Goal: Navigation & Orientation: Find specific page/section

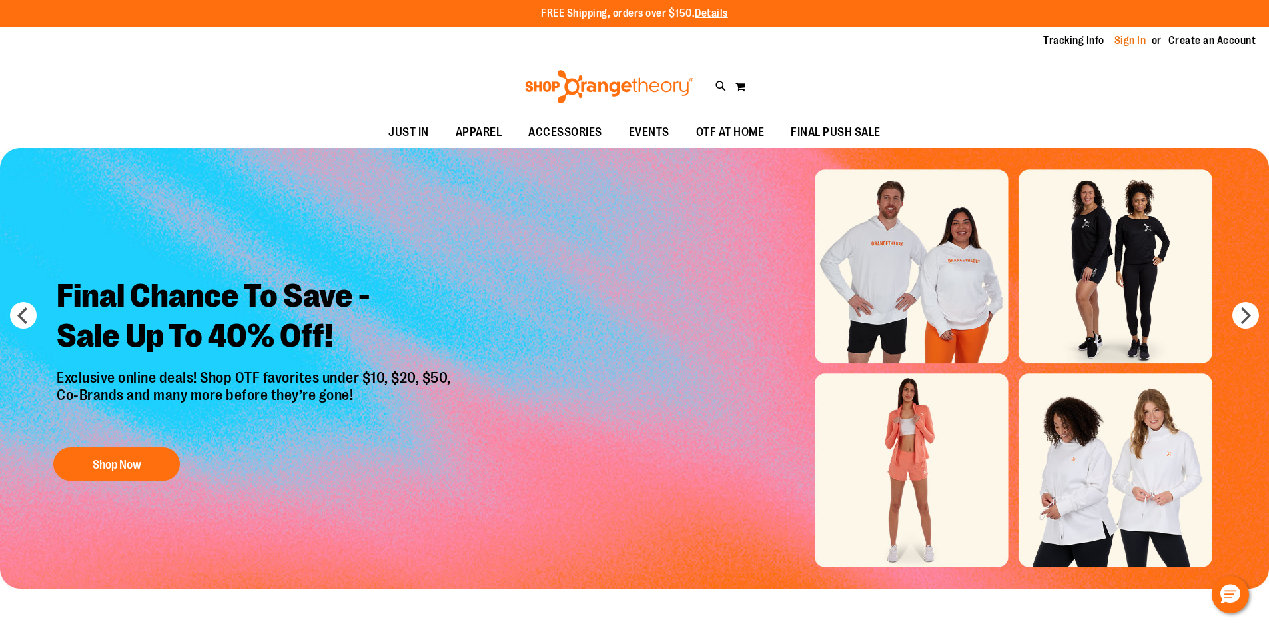
click at [1141, 44] on link "Sign In" at bounding box center [1131, 40] width 32 height 15
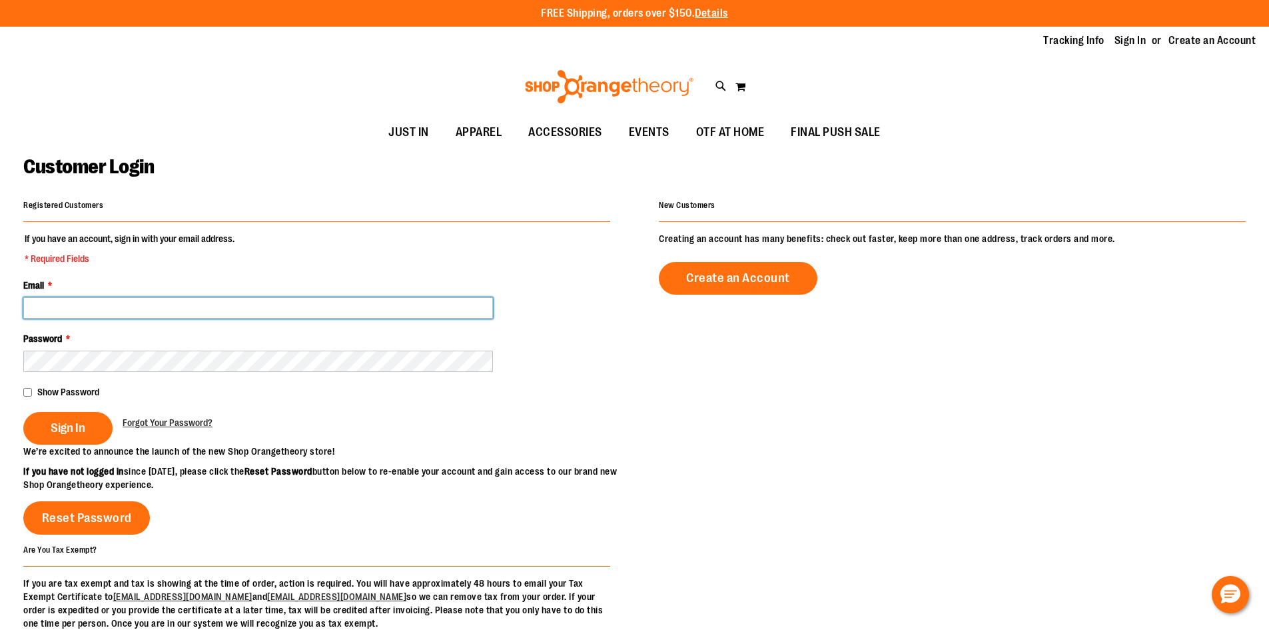
click at [486, 311] on input "Email *" at bounding box center [258, 307] width 470 height 21
type input "**********"
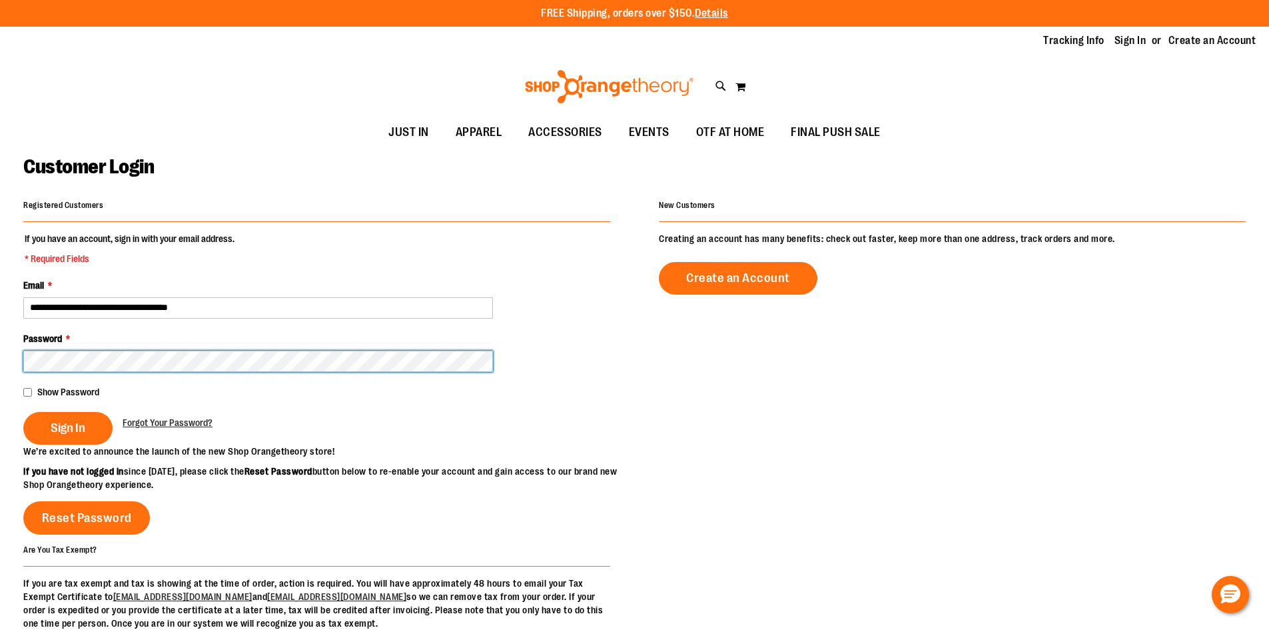
click at [23, 412] on button "Sign In" at bounding box center [67, 428] width 89 height 33
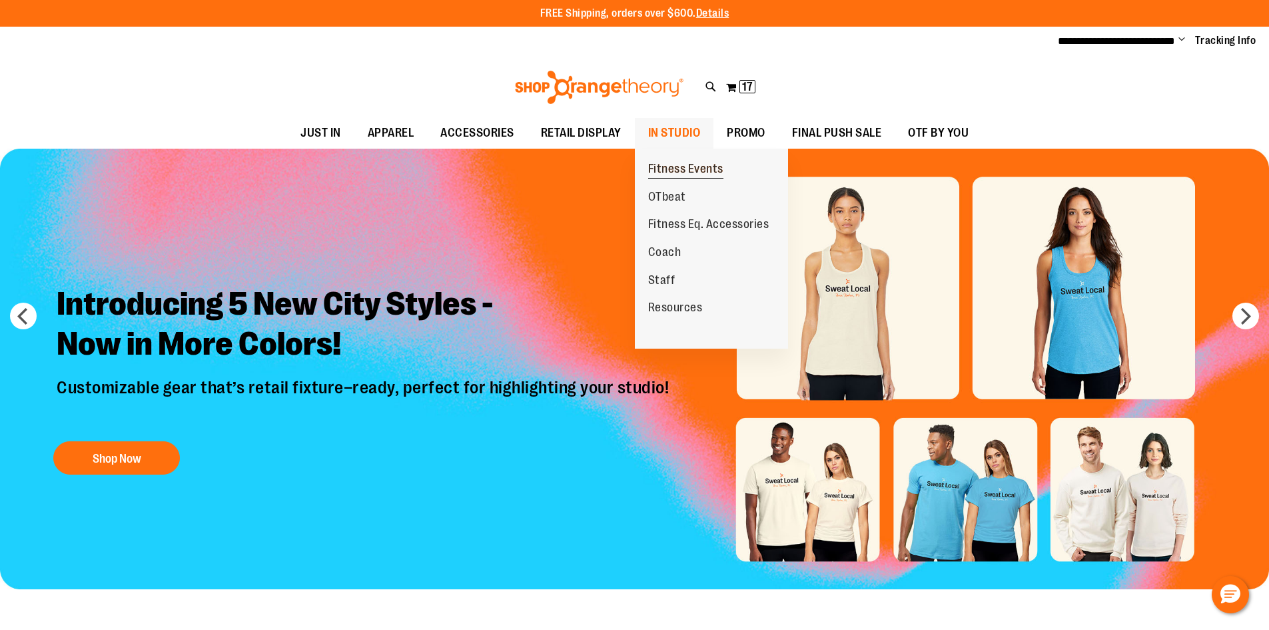
click at [698, 167] on span "Fitness Events" at bounding box center [685, 170] width 75 height 17
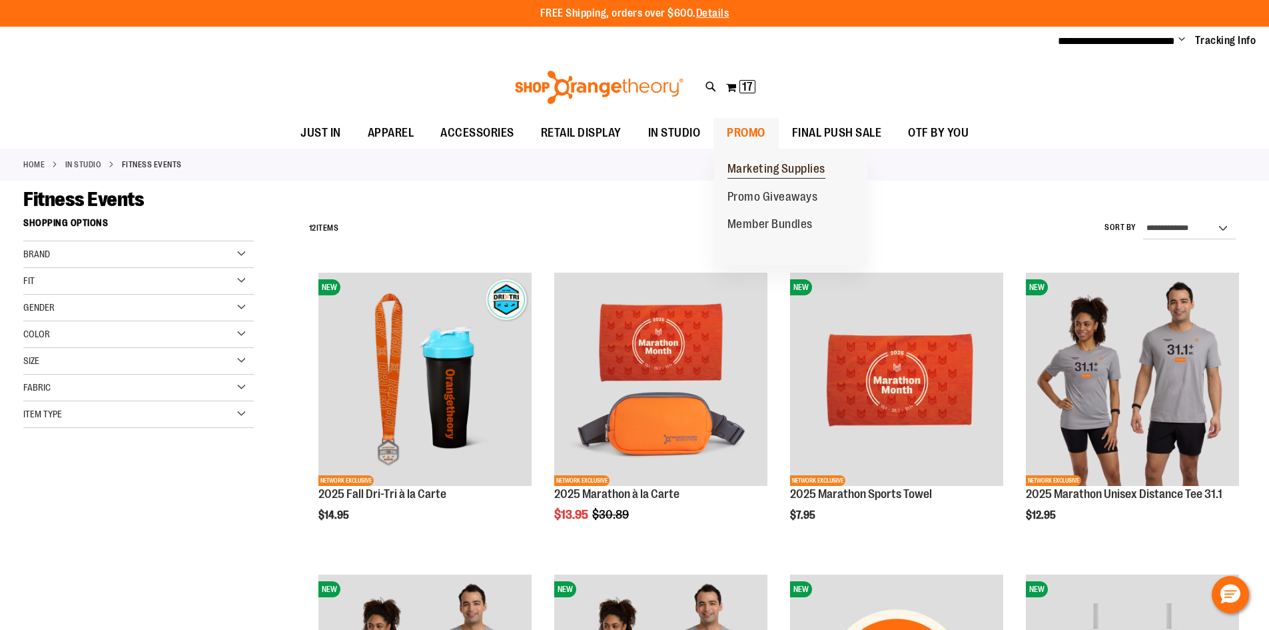
click at [750, 169] on span "Marketing Supplies" at bounding box center [777, 170] width 98 height 17
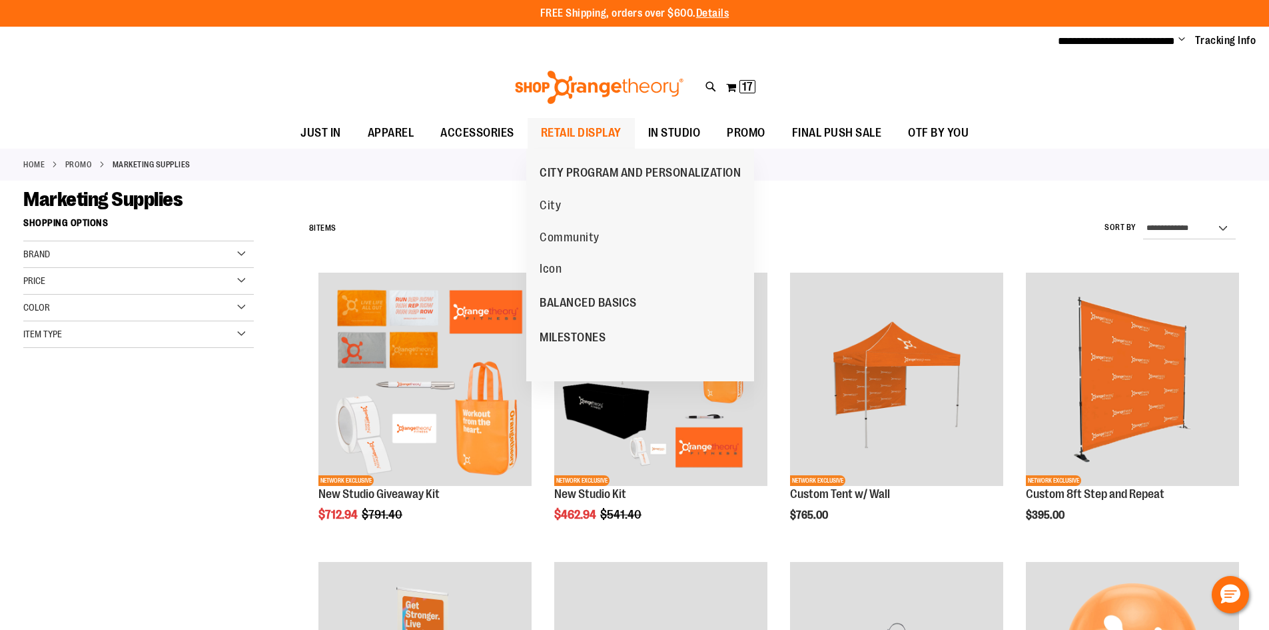
click at [542, 133] on span "RETAIL DISPLAY" at bounding box center [581, 133] width 81 height 30
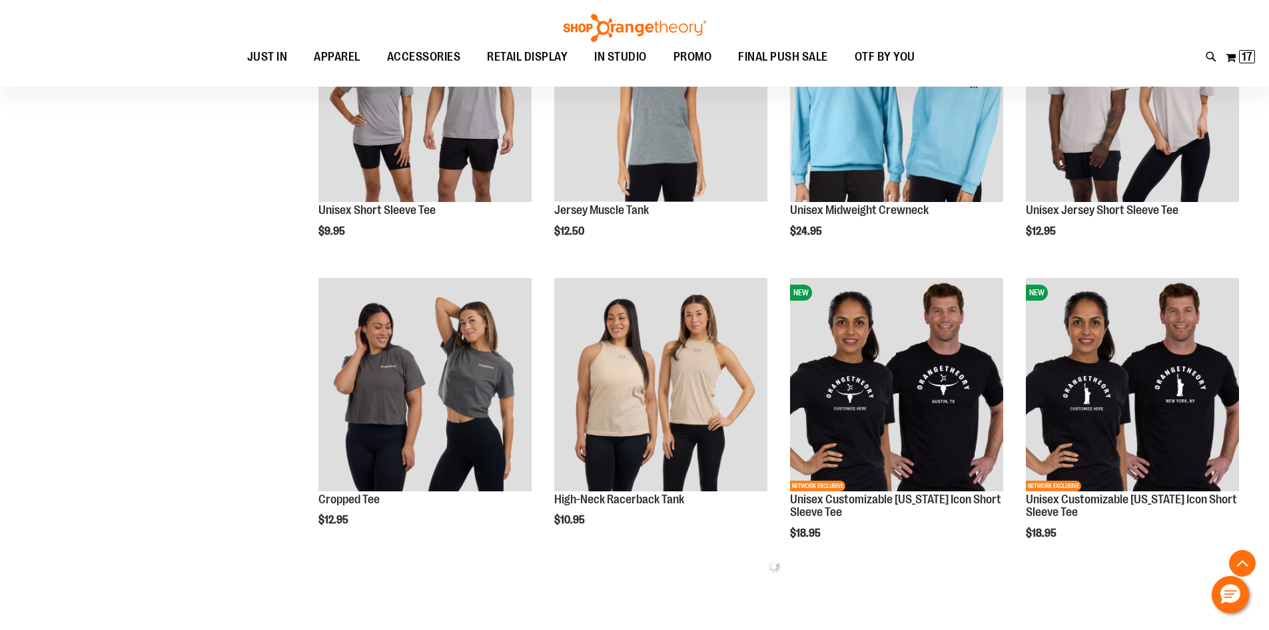
scroll to position [599, 0]
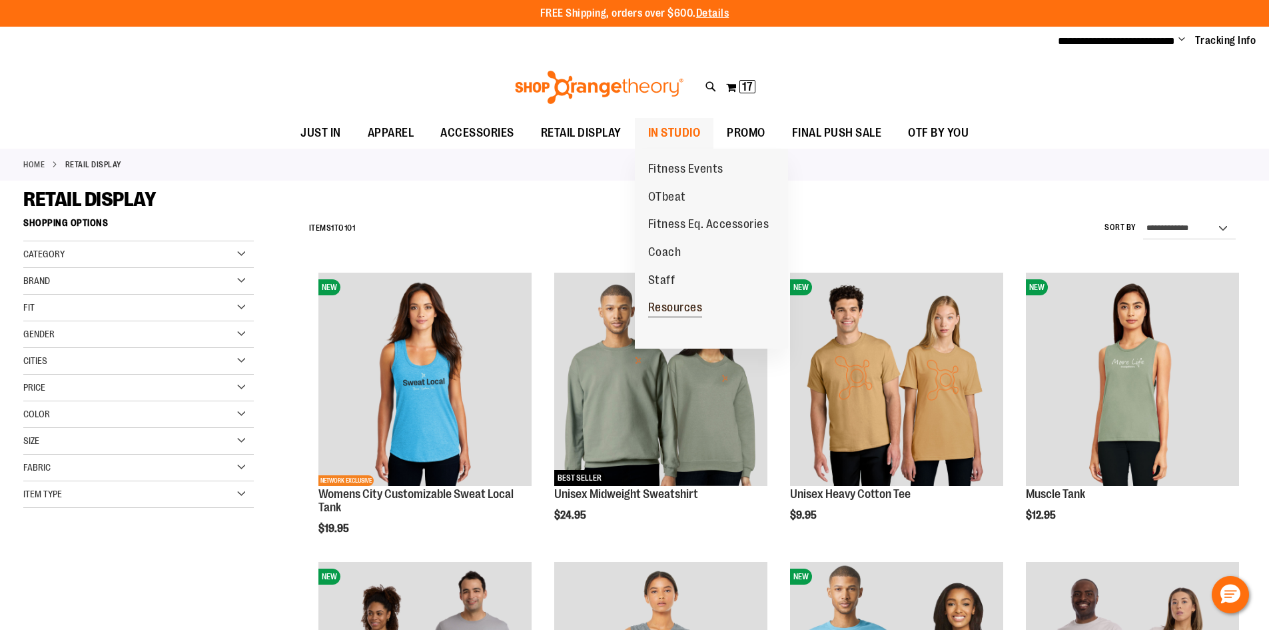
click at [667, 309] on span "Resources" at bounding box center [675, 308] width 55 height 17
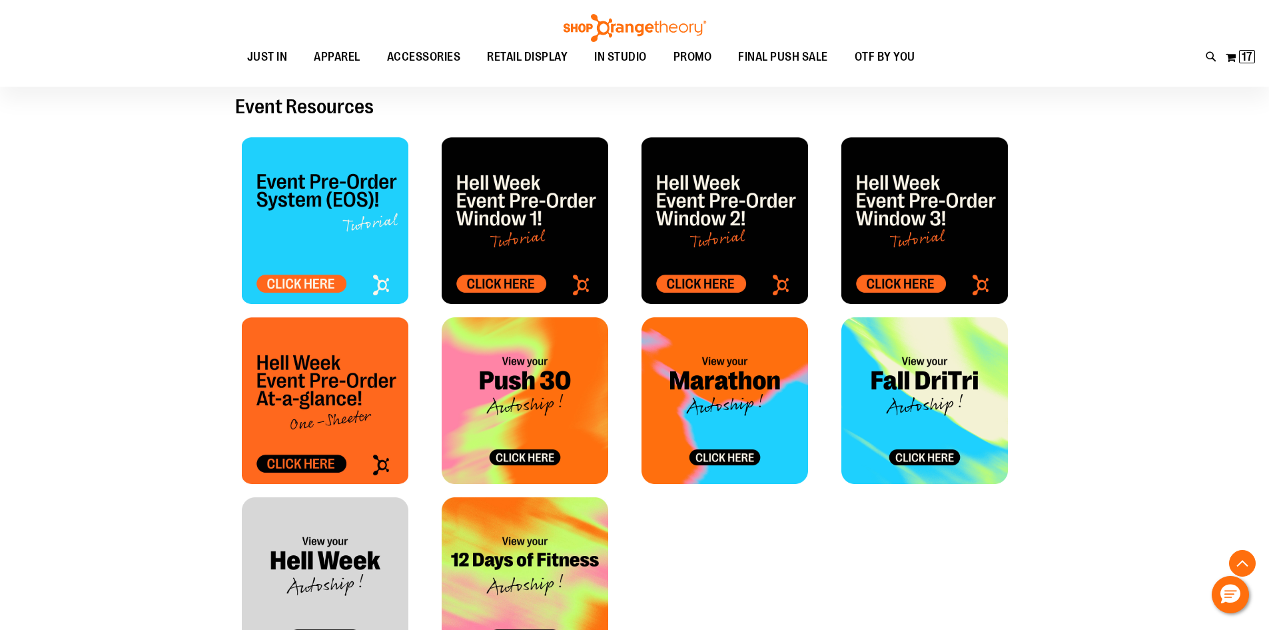
scroll to position [532, 0]
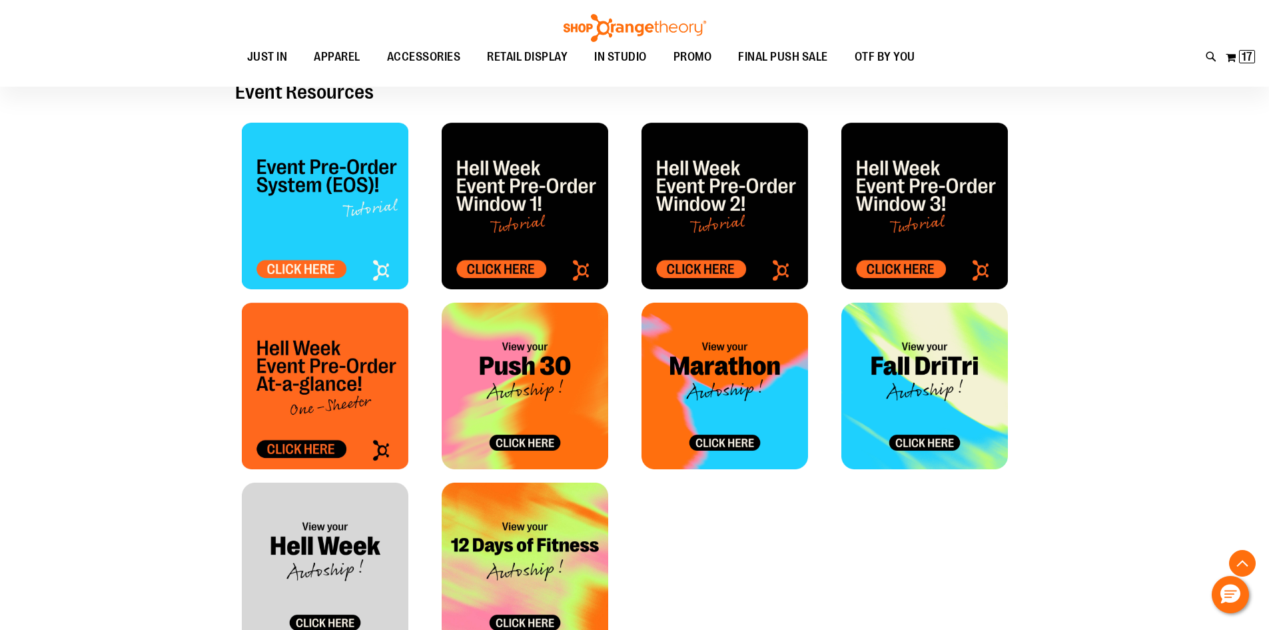
click at [566, 221] on img at bounding box center [525, 206] width 167 height 167
click at [889, 223] on img at bounding box center [924, 206] width 167 height 167
